Goal: Task Accomplishment & Management: Complete application form

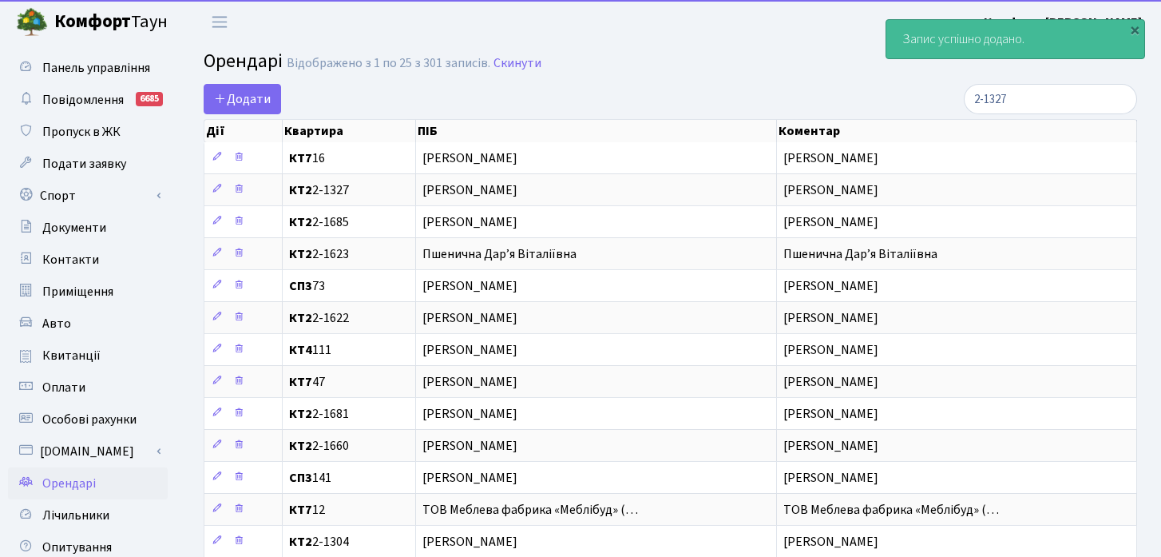
select select "25"
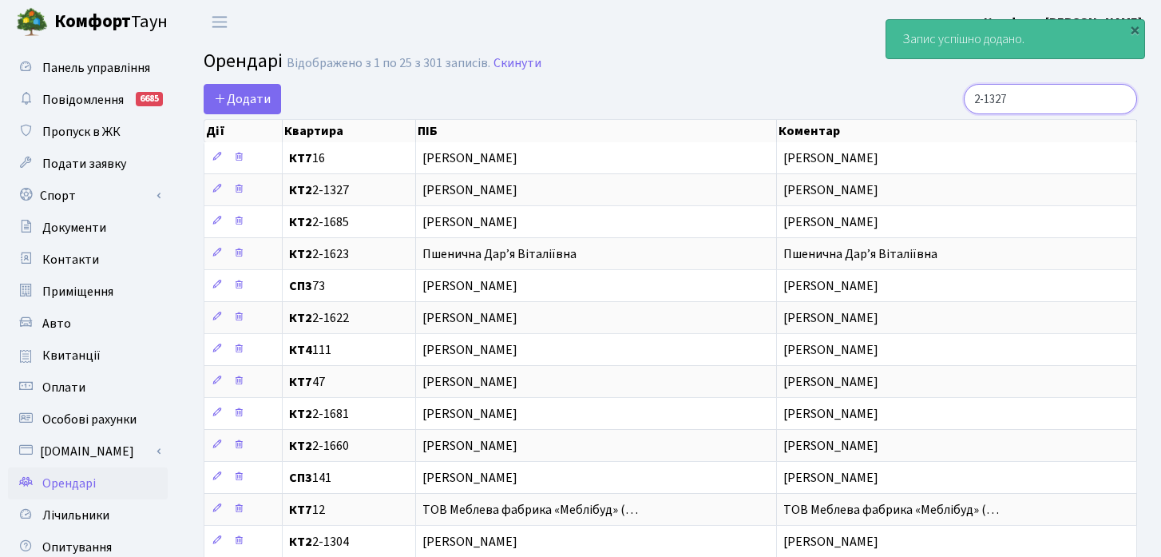
click at [1081, 90] on input "2-1327" at bounding box center [1050, 99] width 173 height 30
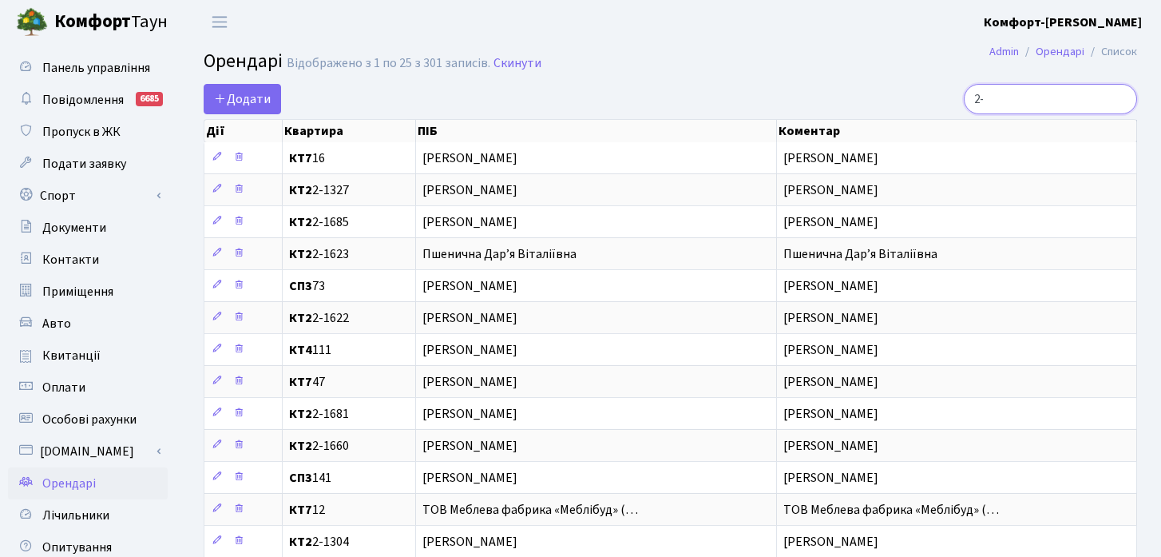
type input "2"
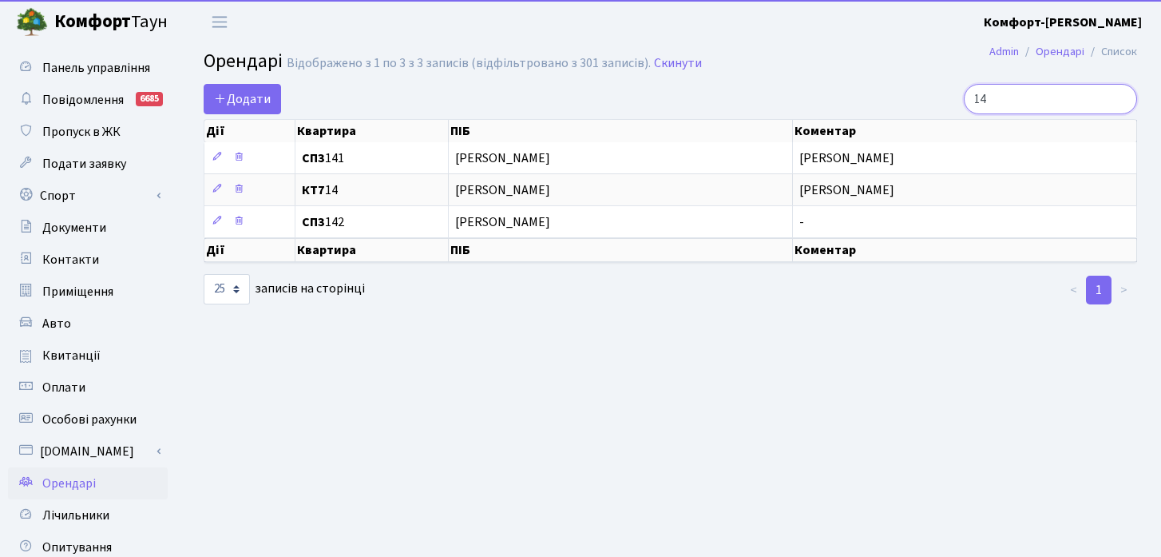
type input "1"
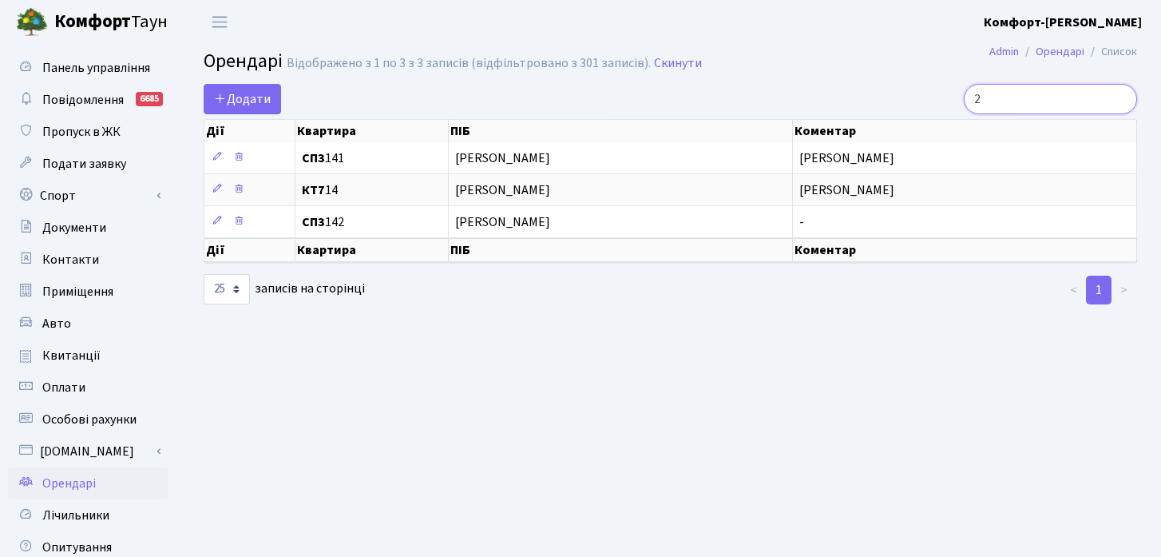
type input "24"
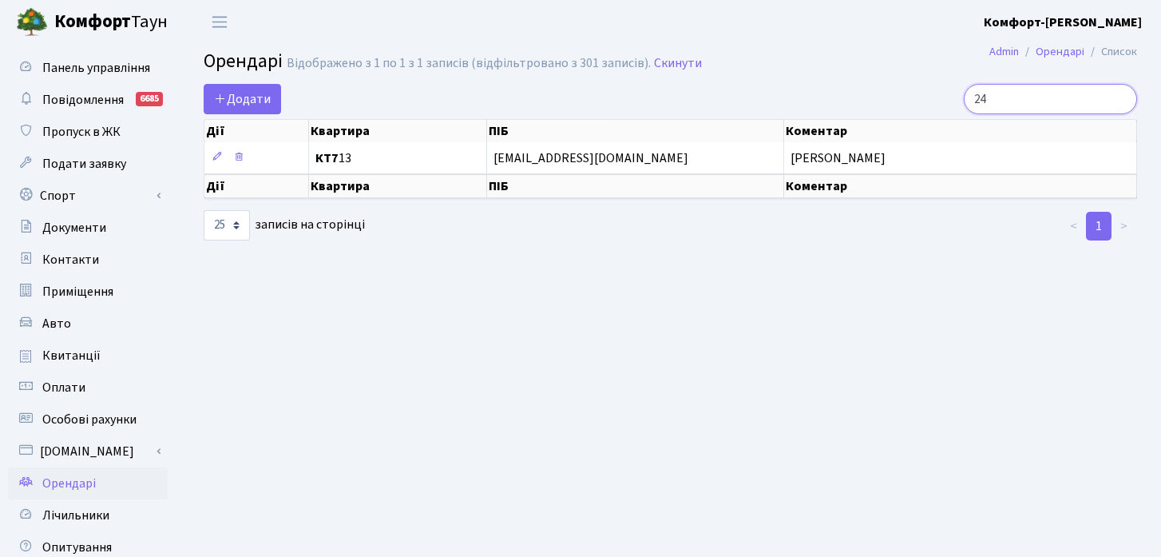
click at [1121, 98] on input "24" at bounding box center [1050, 99] width 173 height 30
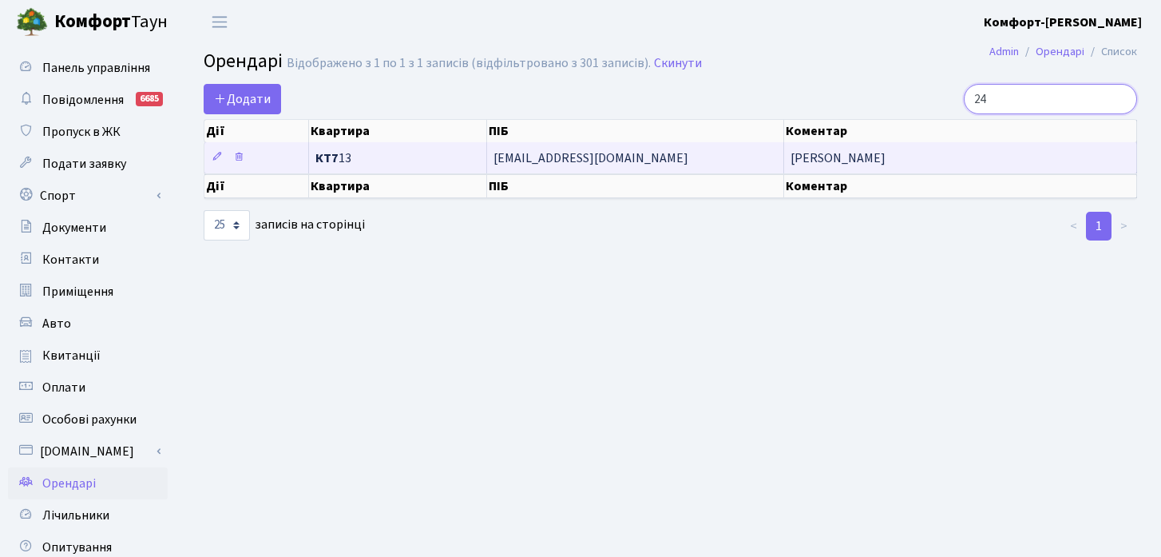
type input "2"
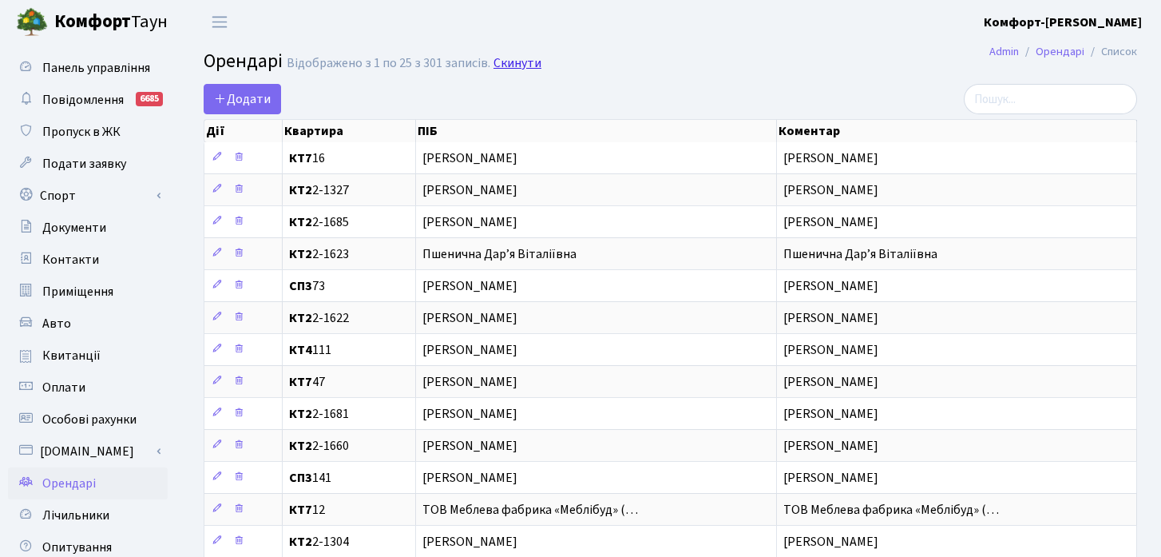
click at [517, 63] on link "Скинути" at bounding box center [518, 63] width 48 height 15
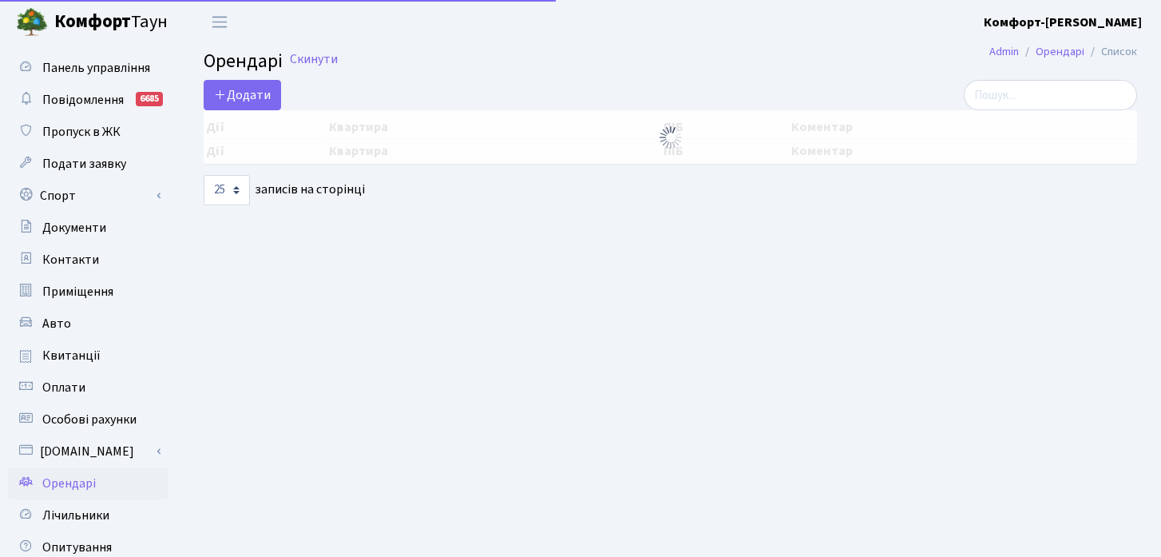
select select "25"
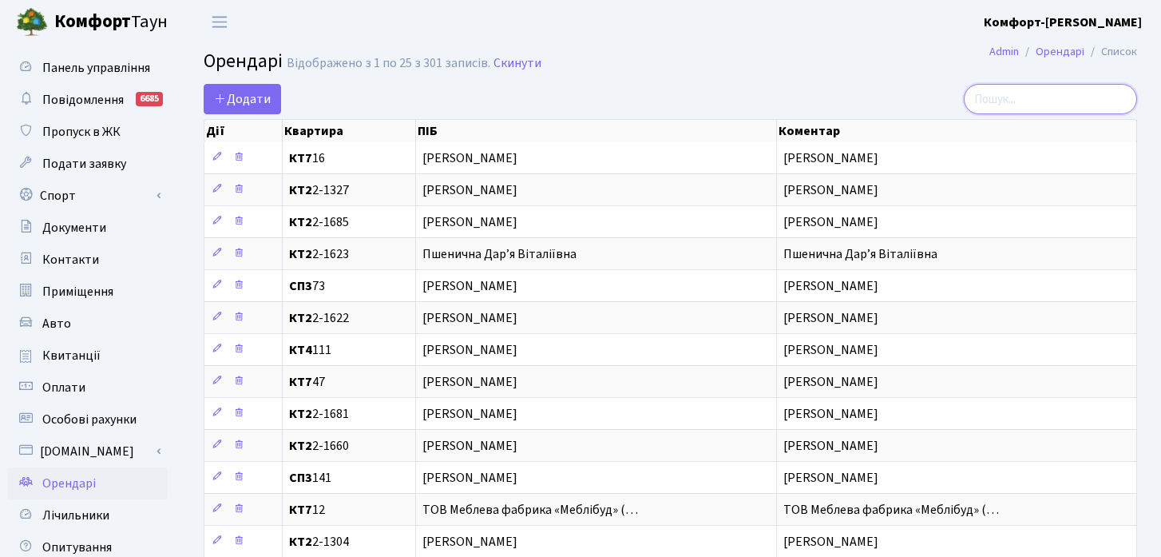
click at [1055, 105] on input "search" at bounding box center [1050, 99] width 173 height 30
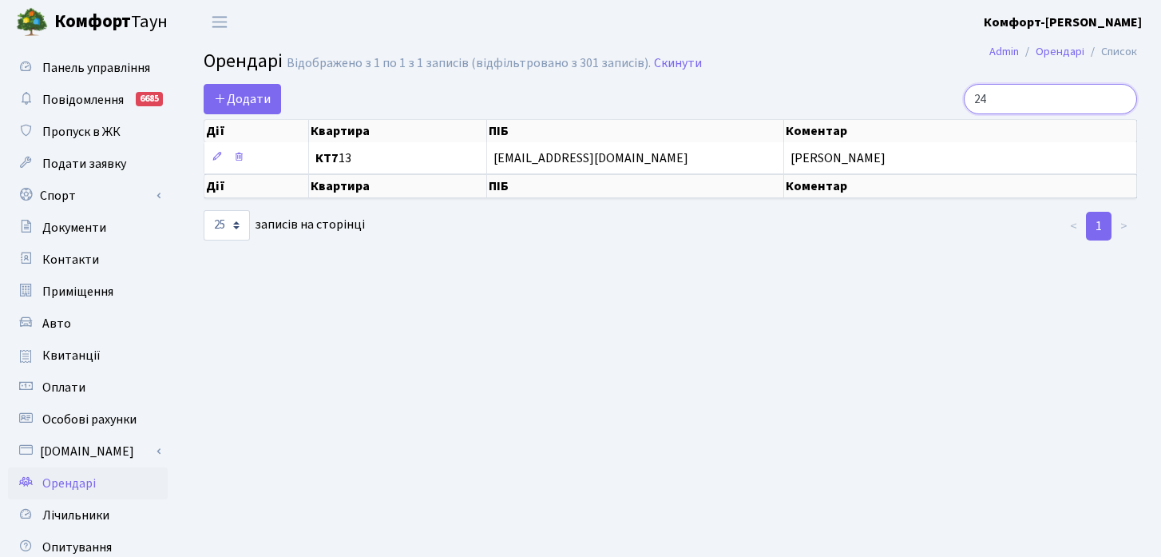
type input "2"
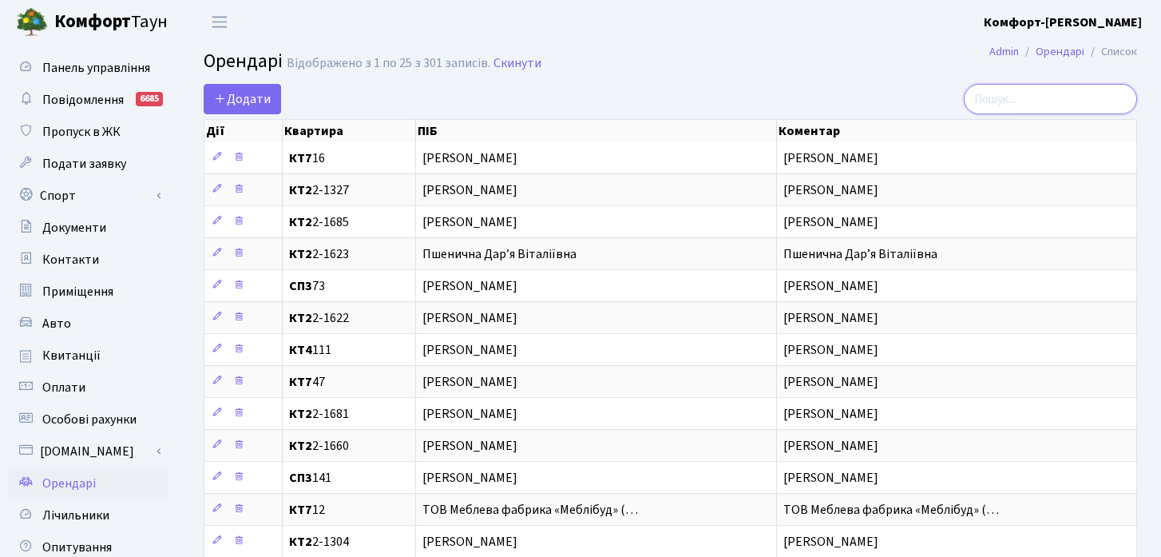
click at [1084, 102] on input "search" at bounding box center [1050, 99] width 173 height 30
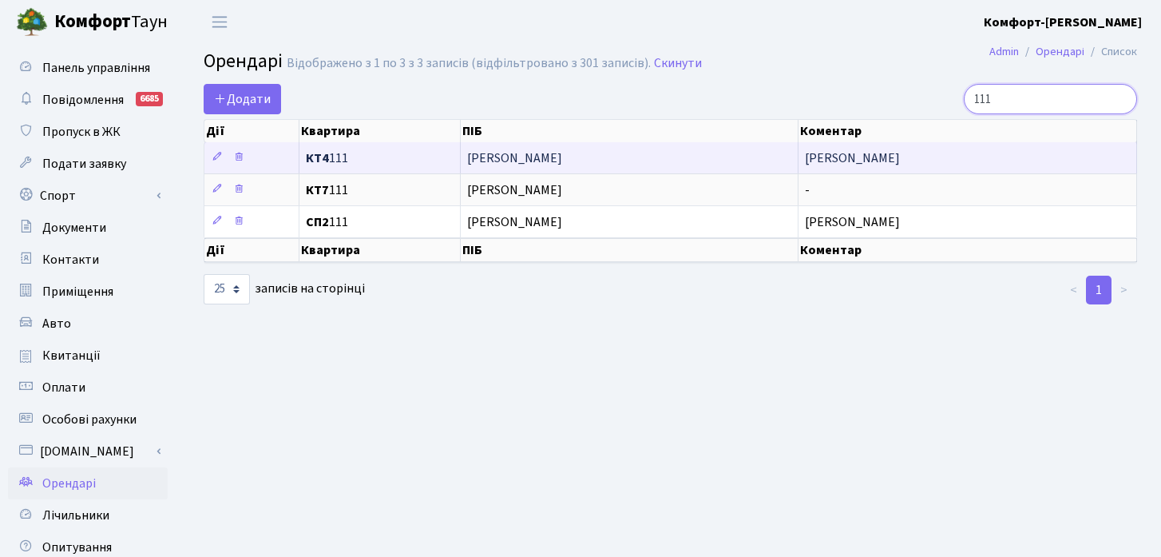
type input "111"
click at [340, 154] on span "КТ4 111" at bounding box center [380, 158] width 148 height 13
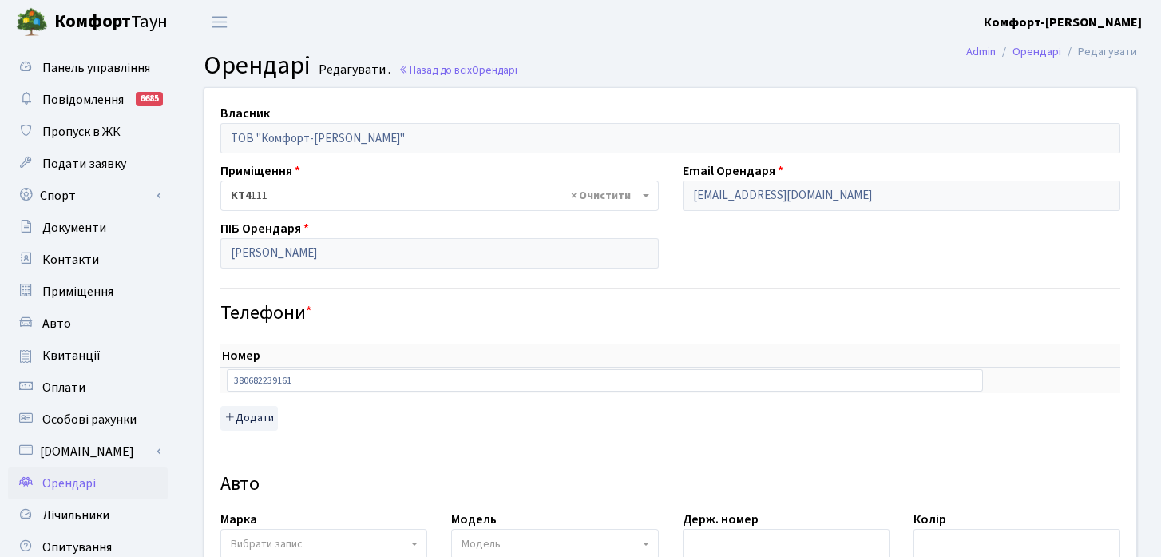
click at [339, 154] on div "Власник ТОВ "Комфорт-Таун Ріелт" Приміщення - <b>КТ</b>&nbsp;&nbsp;&nbsp;&nbsp;…" at bounding box center [670, 561] width 956 height 947
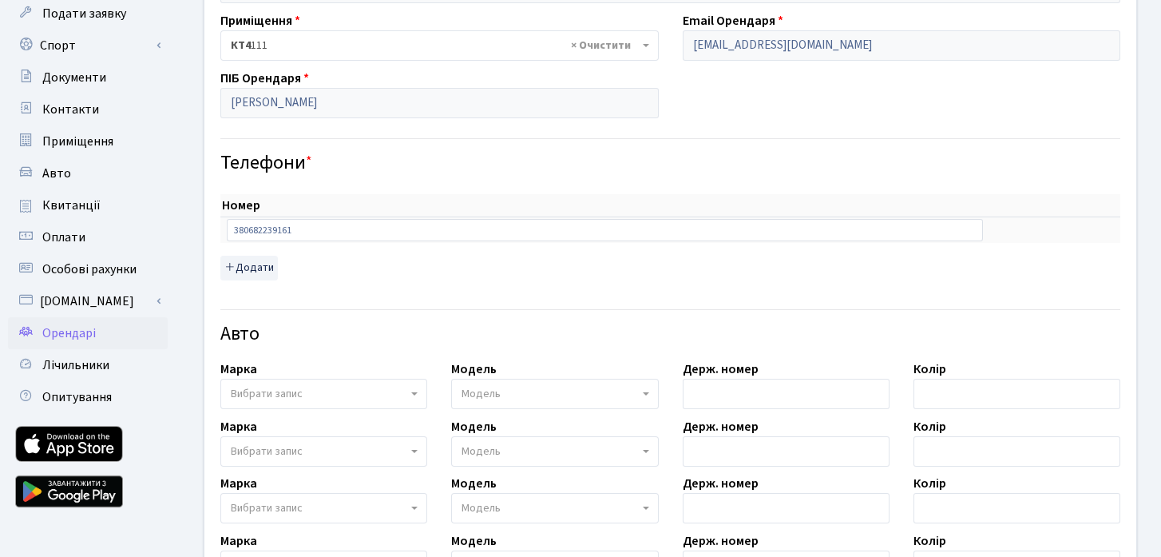
scroll to position [152, 0]
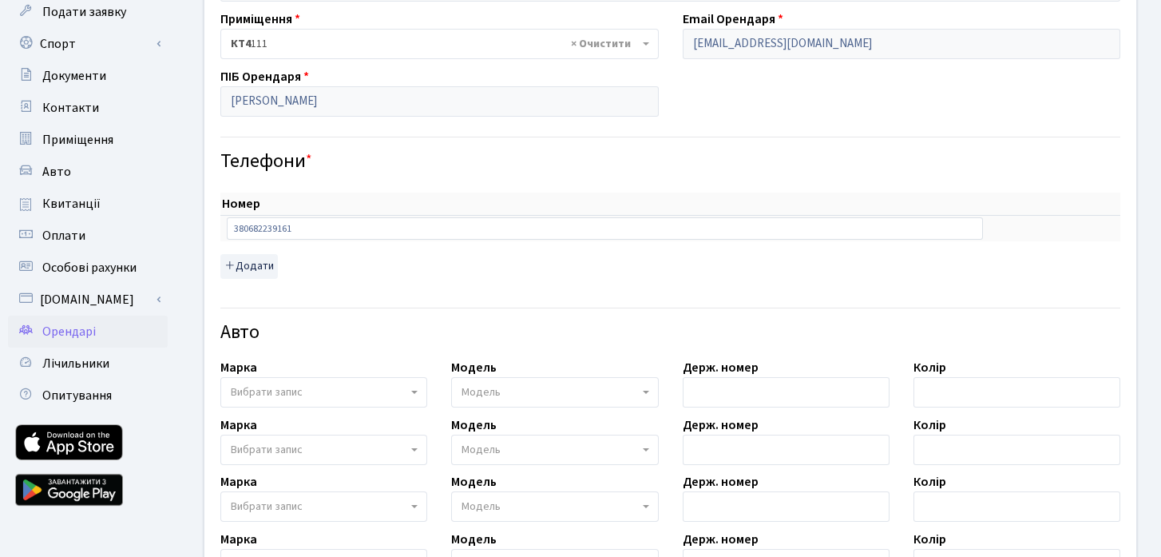
click at [311, 387] on span "Вибрати запис" at bounding box center [319, 392] width 176 height 16
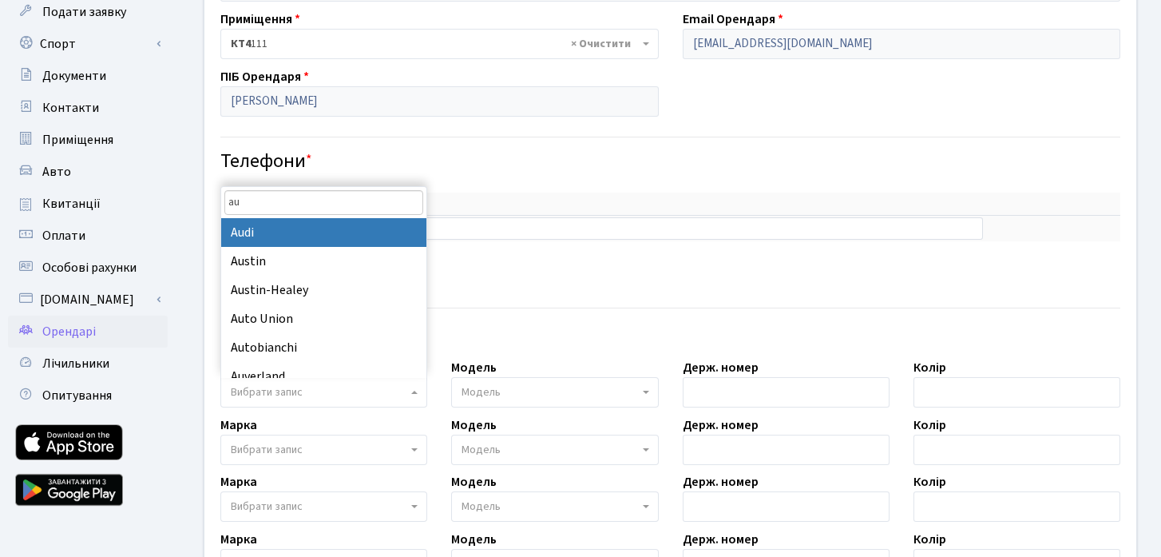
type input "au"
select select "13"
select select
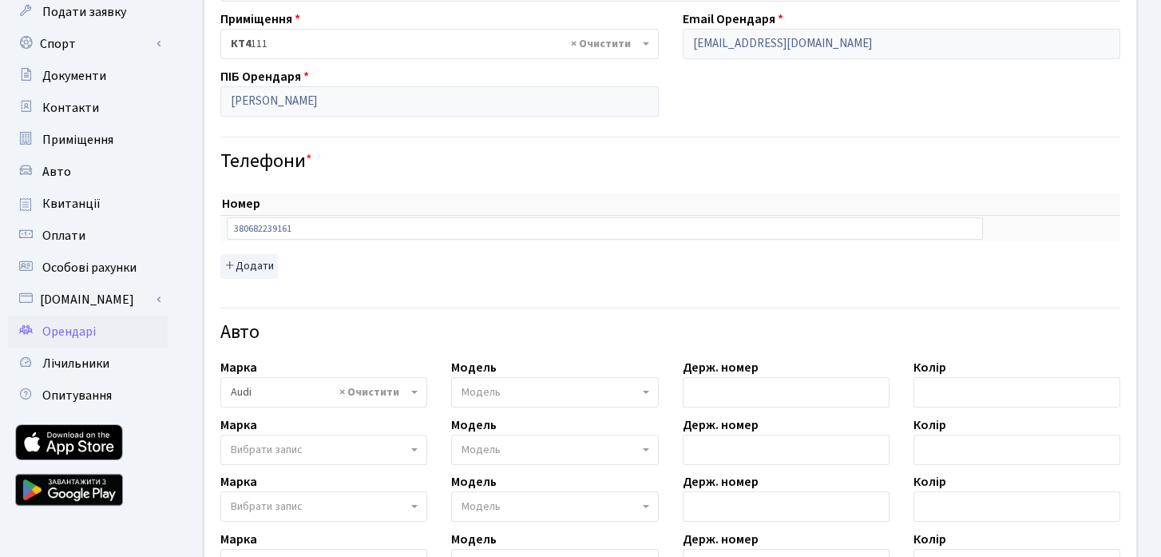
click at [495, 387] on span "Модель" at bounding box center [481, 392] width 39 height 16
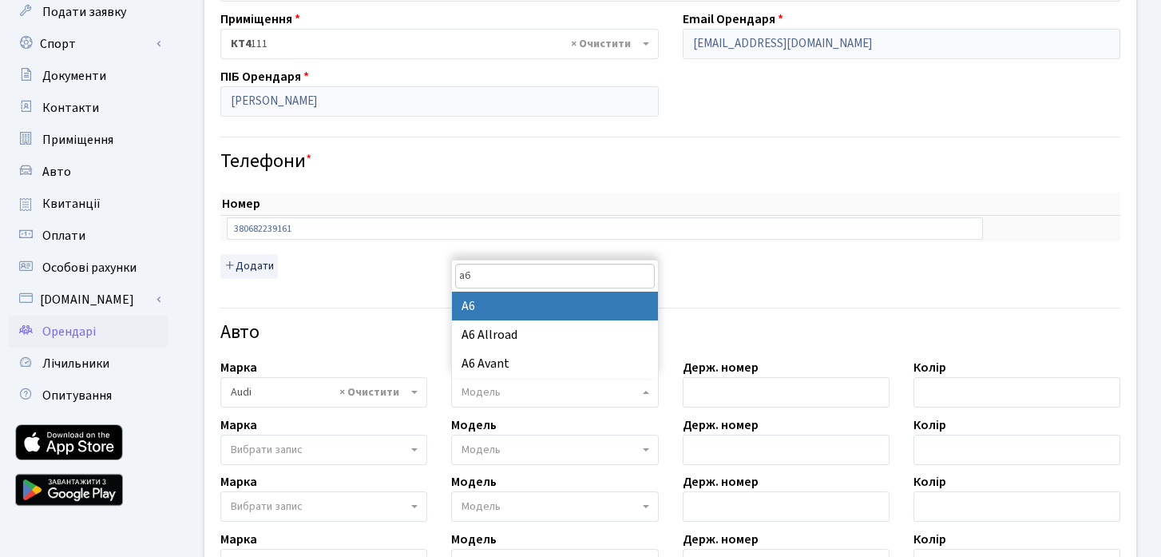
type input "a6"
select select "160"
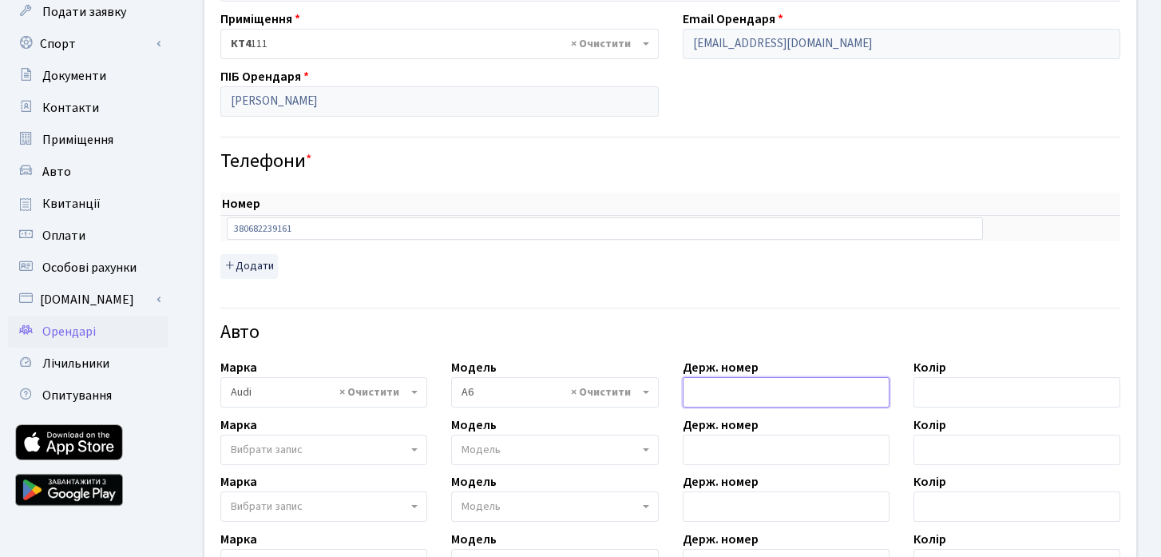
click at [721, 389] on input "text" at bounding box center [786, 392] width 207 height 30
paste input "КА4215ІВ"
type input "КА4215ІВ"
click at [998, 386] on input "text" at bounding box center [1017, 392] width 207 height 30
type input "Сірий"
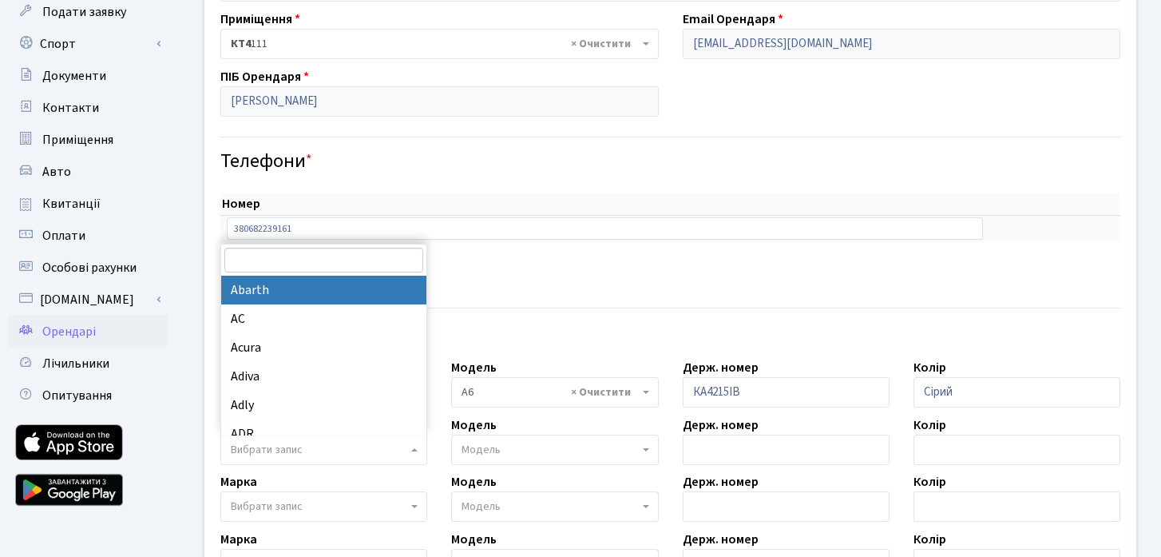
click at [329, 455] on span "Вибрати запис" at bounding box center [319, 450] width 176 height 16
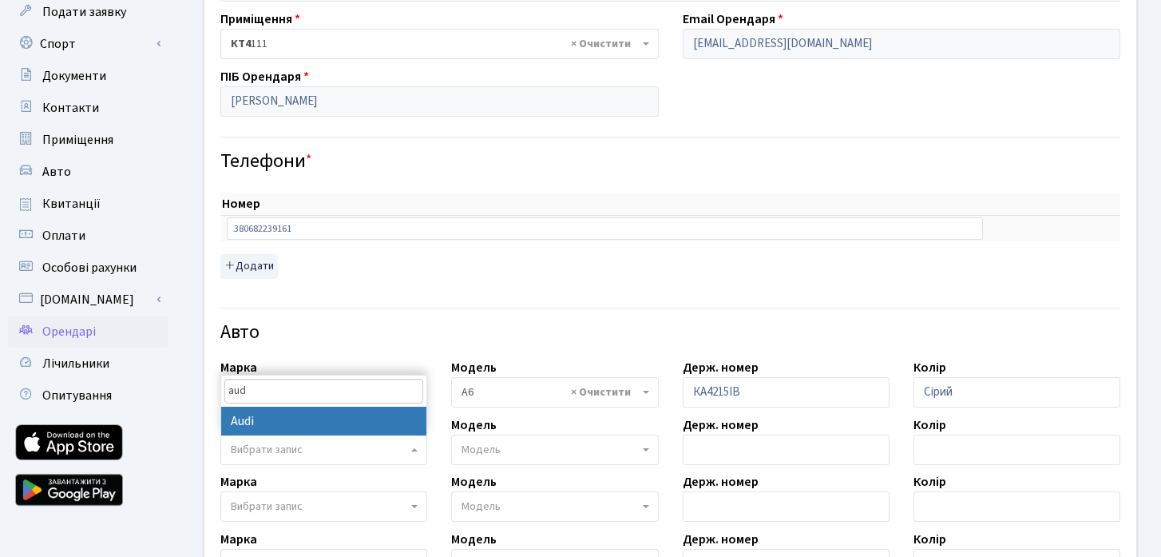
type input "aud"
select select "13"
select select
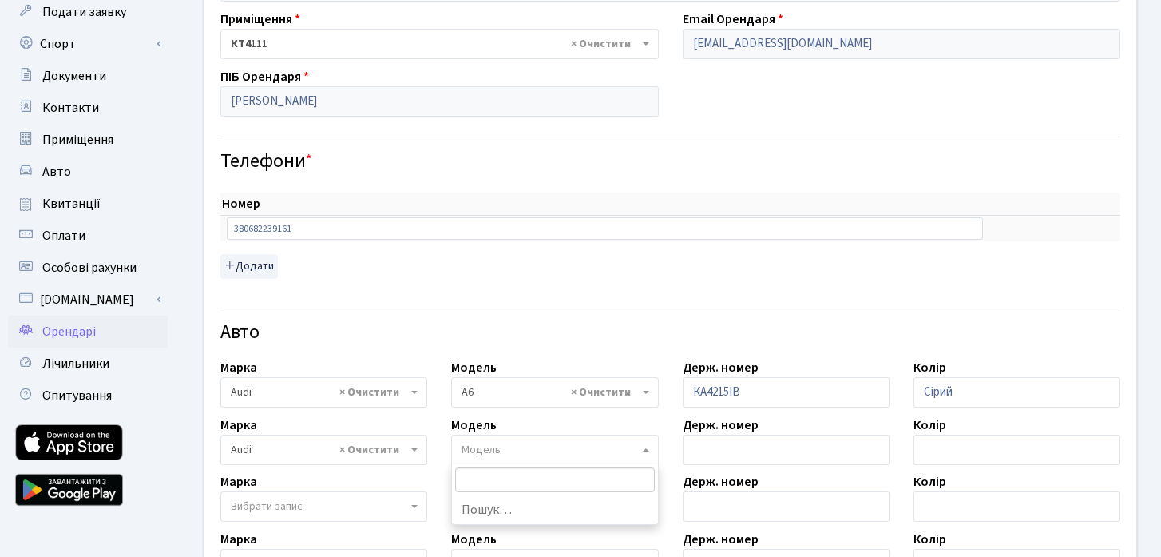
click at [491, 445] on span "Модель" at bounding box center [481, 450] width 39 height 16
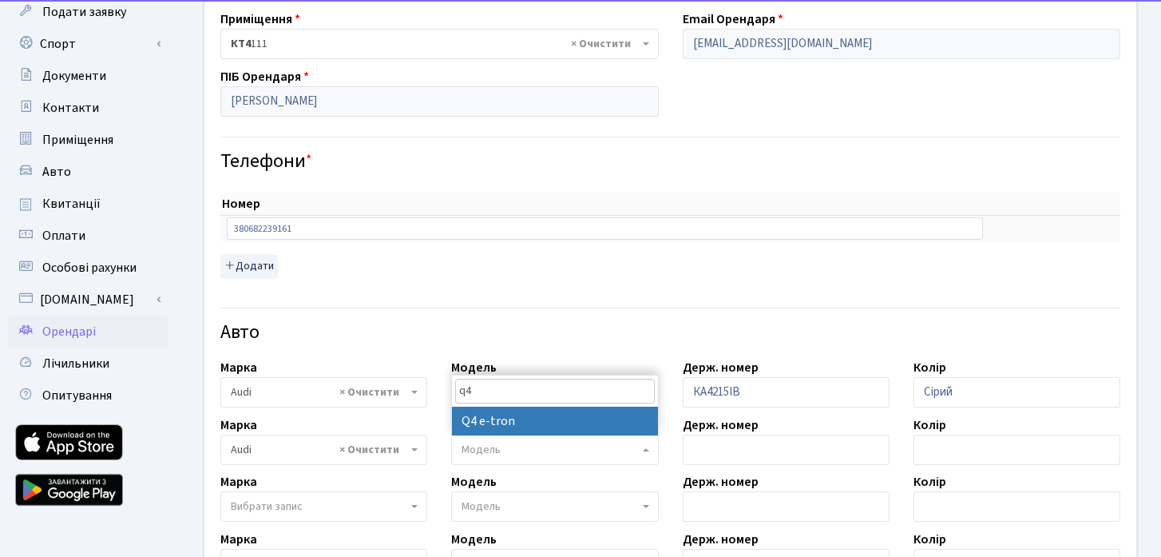
type input "q4"
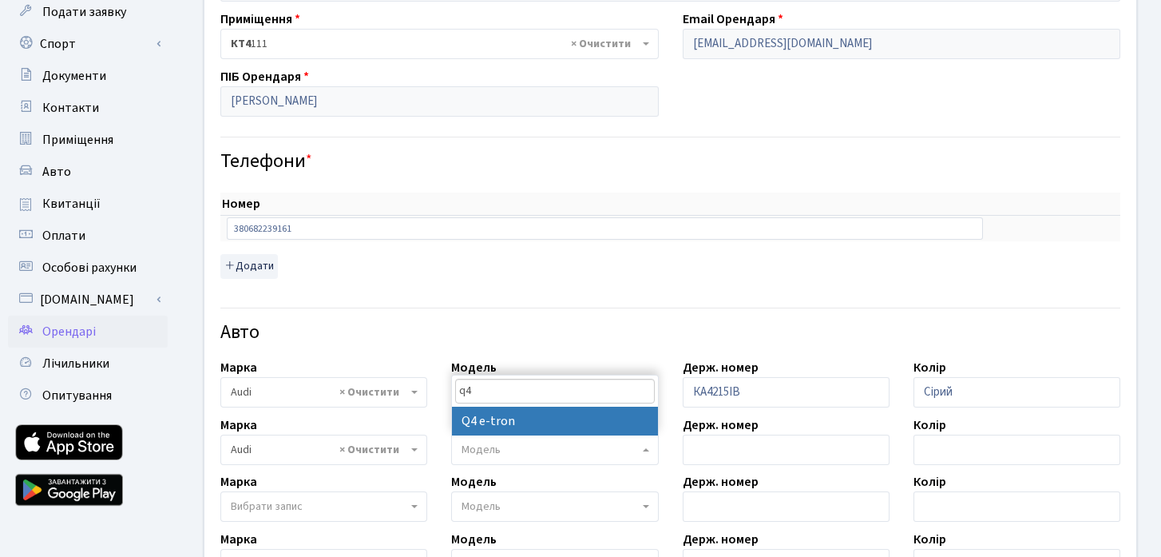
click at [515, 398] on input "q4" at bounding box center [554, 391] width 199 height 25
select select "6715"
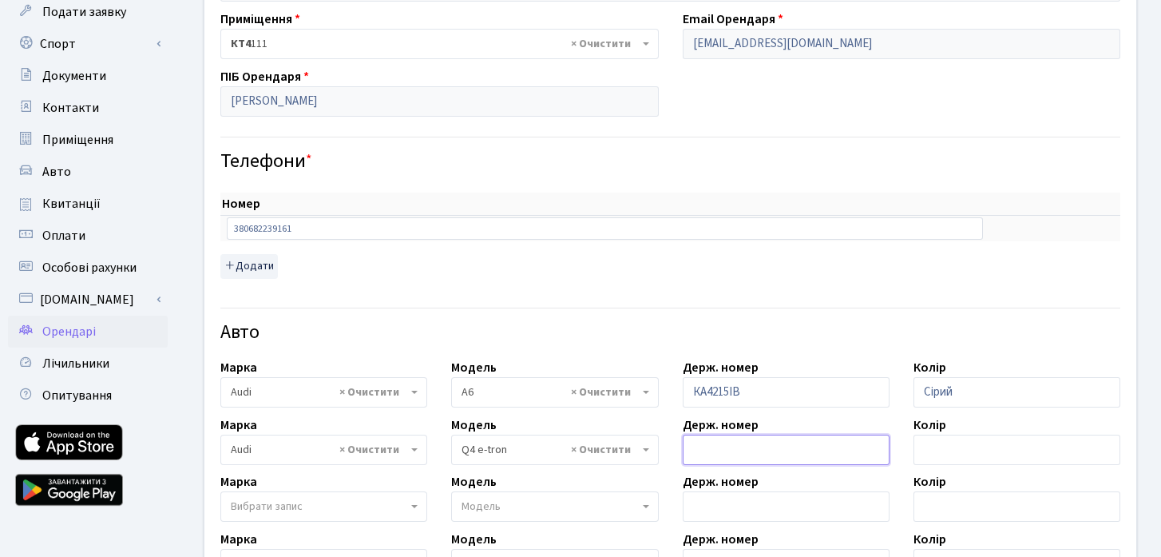
click at [719, 449] on input "text" at bounding box center [786, 449] width 207 height 30
paste input "AA5561YC"
type input "AA5561YC"
click at [997, 448] on input "text" at bounding box center [1017, 449] width 207 height 30
type input "C"
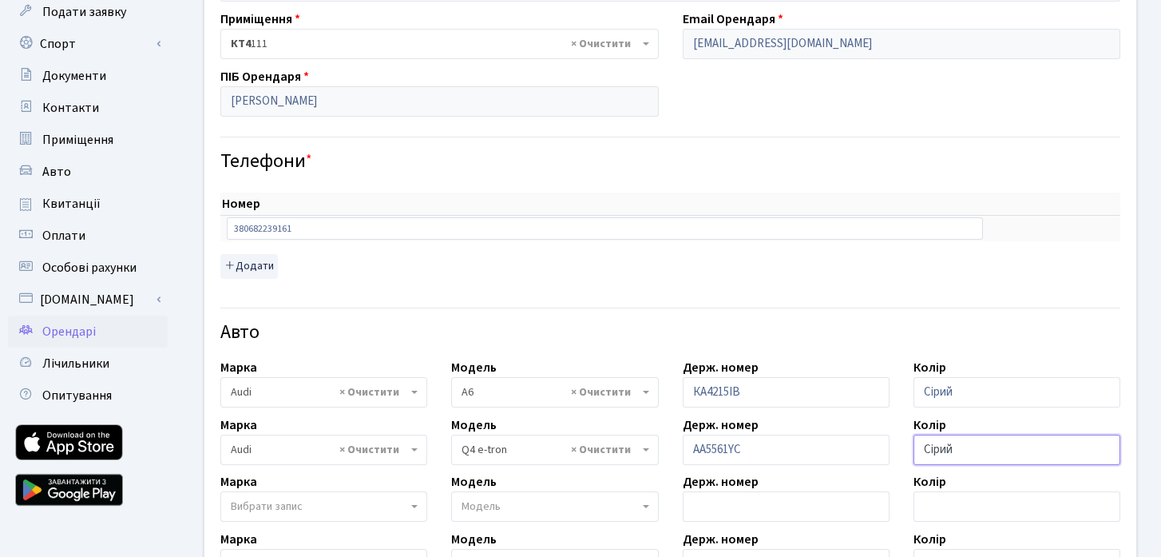
type input "Сірий"
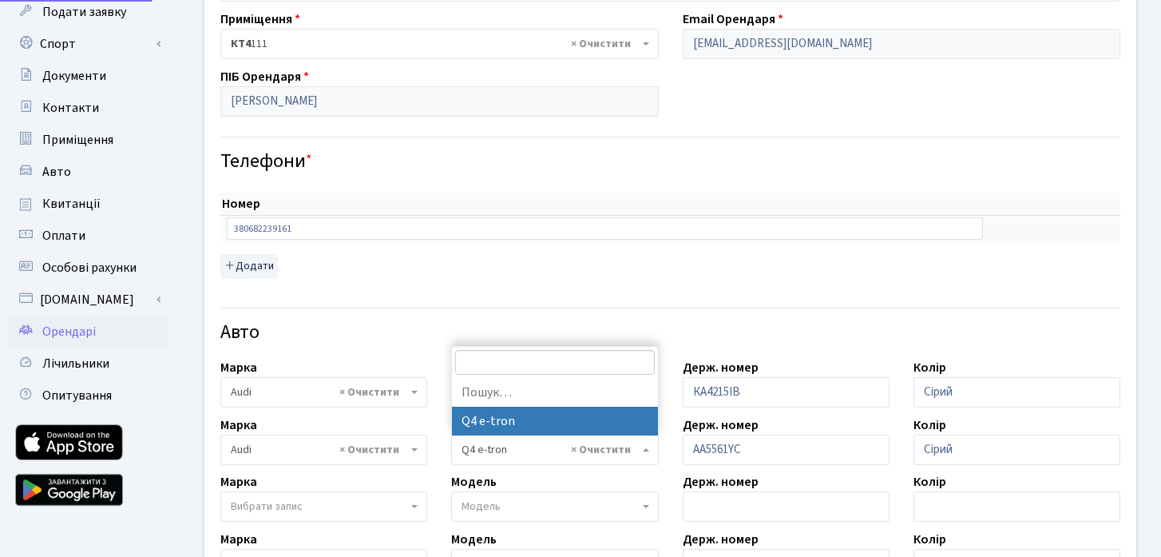
click at [517, 450] on span "× Q4 e-tron" at bounding box center [550, 450] width 176 height 16
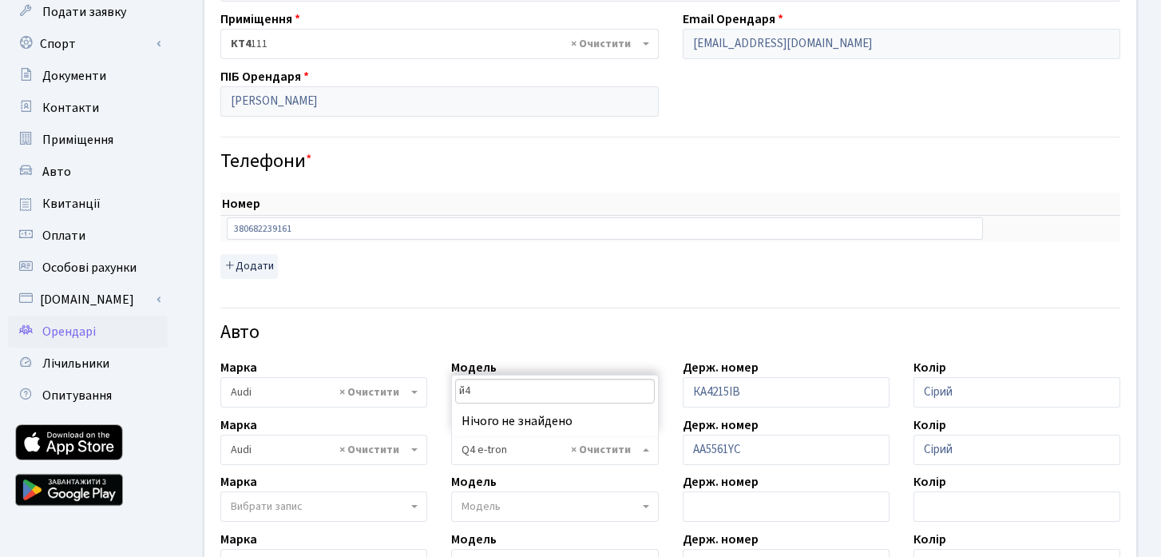
type input "й"
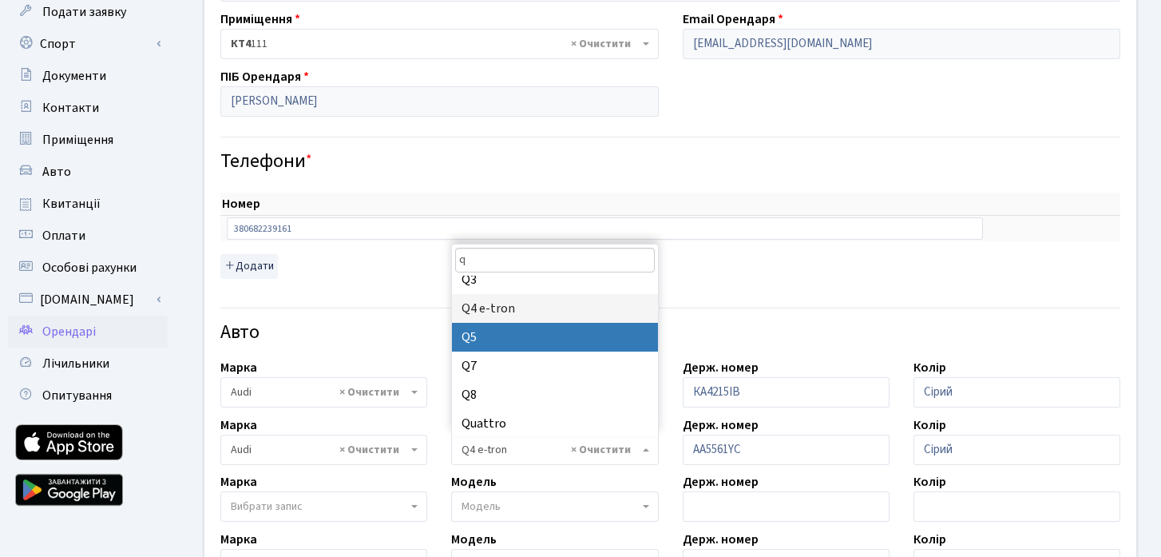
scroll to position [42, 0]
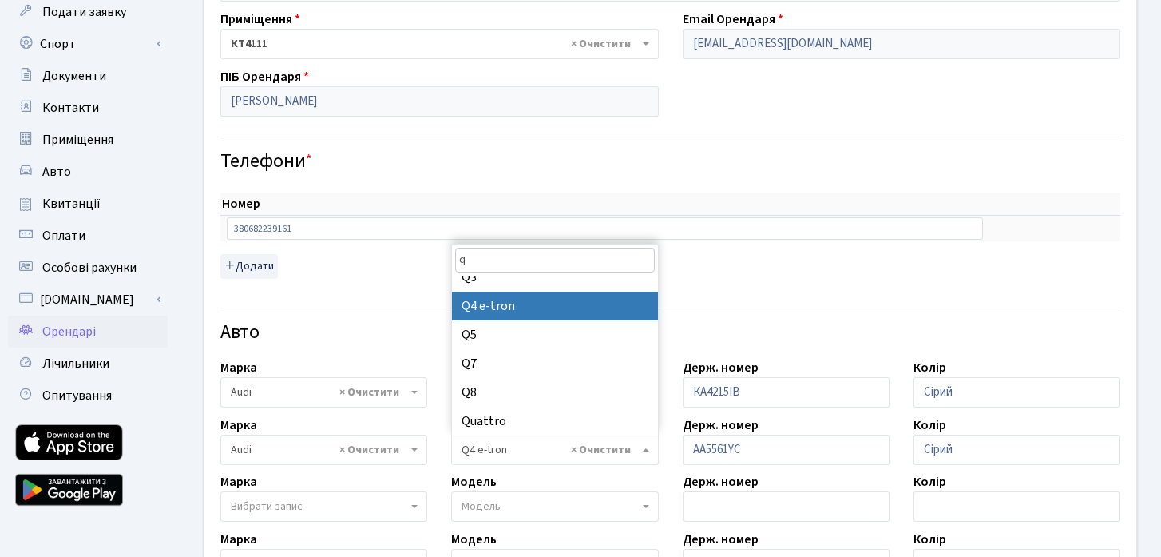
type input "q"
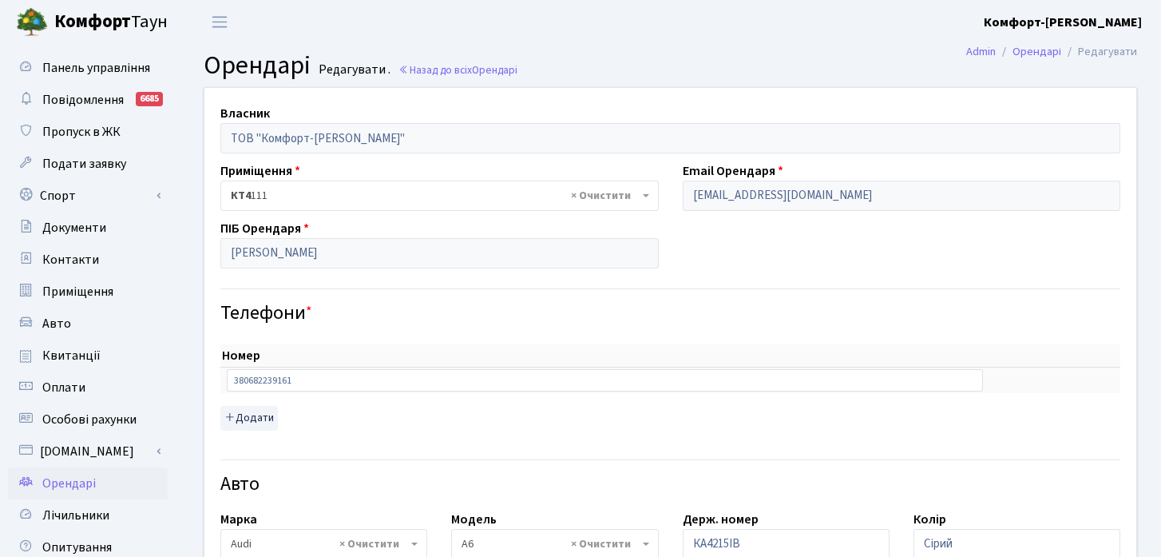
scroll to position [576, 0]
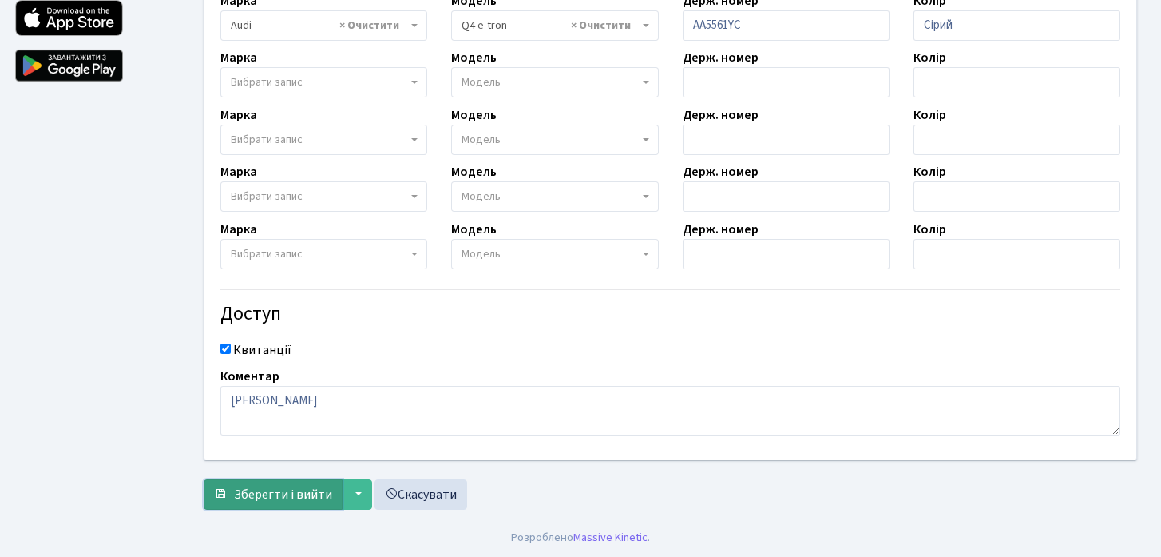
click at [278, 501] on span "Зберегти і вийти" at bounding box center [283, 495] width 98 height 18
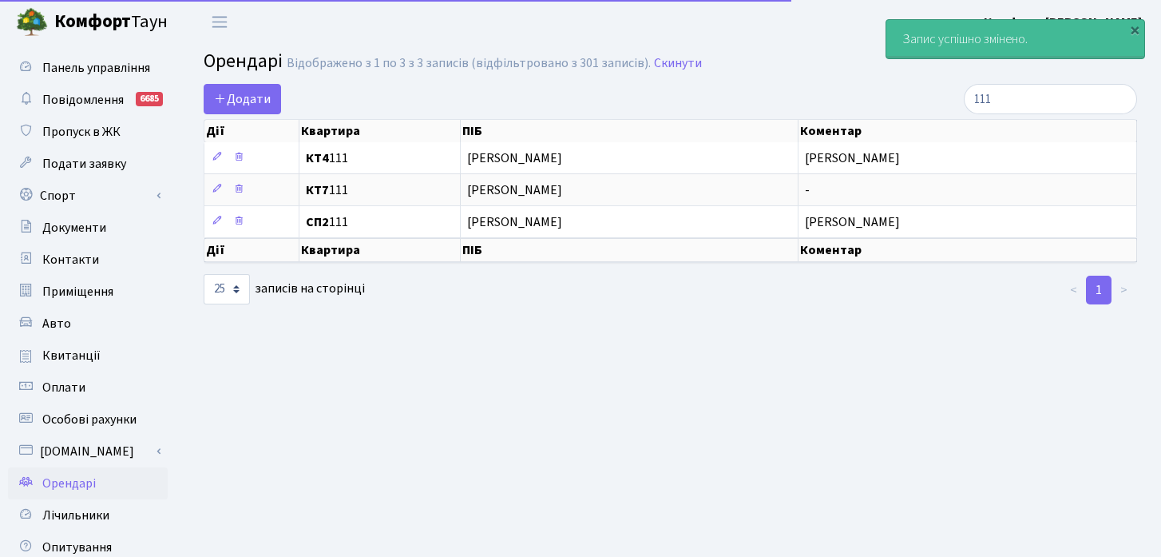
select select "25"
